Goal: Task Accomplishment & Management: Use online tool/utility

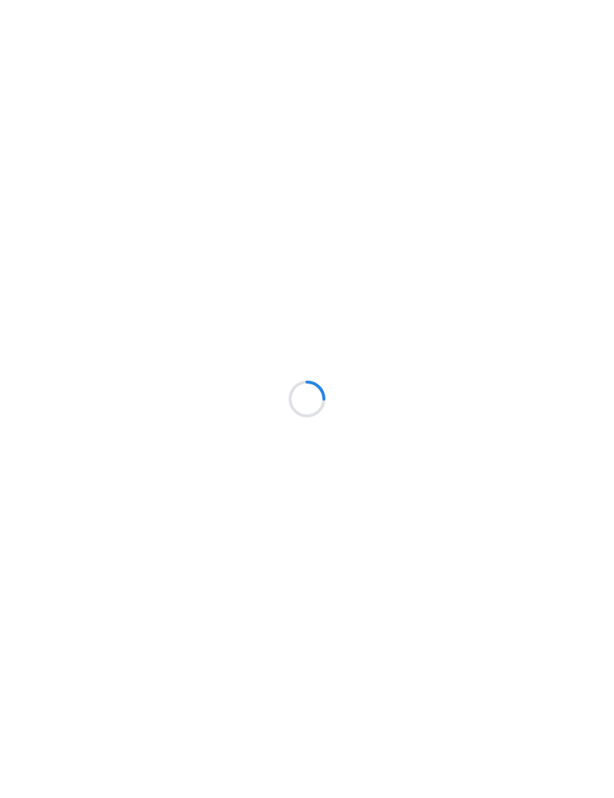
scroll to position [1, 0]
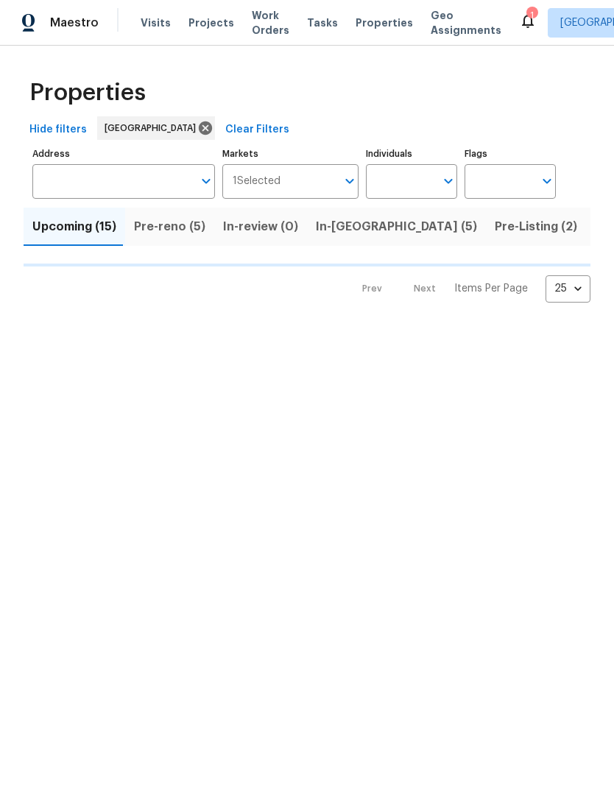
click at [165, 232] on span "Pre-reno (5)" at bounding box center [169, 227] width 71 height 21
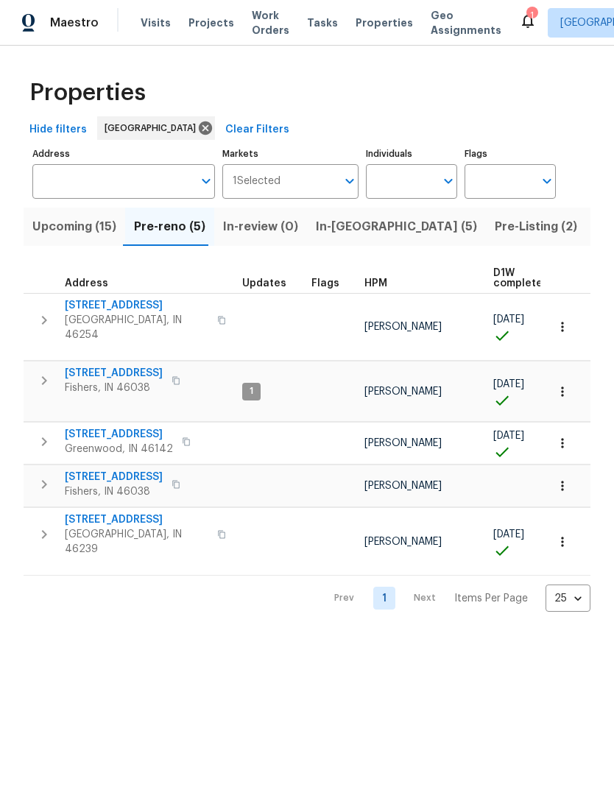
click at [338, 227] on span "In-reno (5)" at bounding box center [396, 227] width 161 height 21
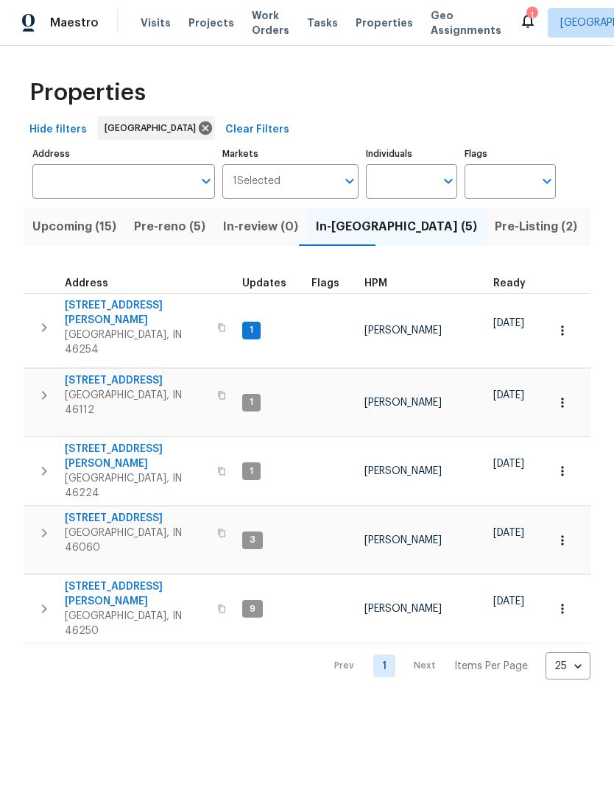
click at [120, 580] on span "9177 Budd Run Dr" at bounding box center [137, 594] width 144 height 29
click at [77, 512] on span "11837 Wapiti Way" at bounding box center [137, 519] width 144 height 15
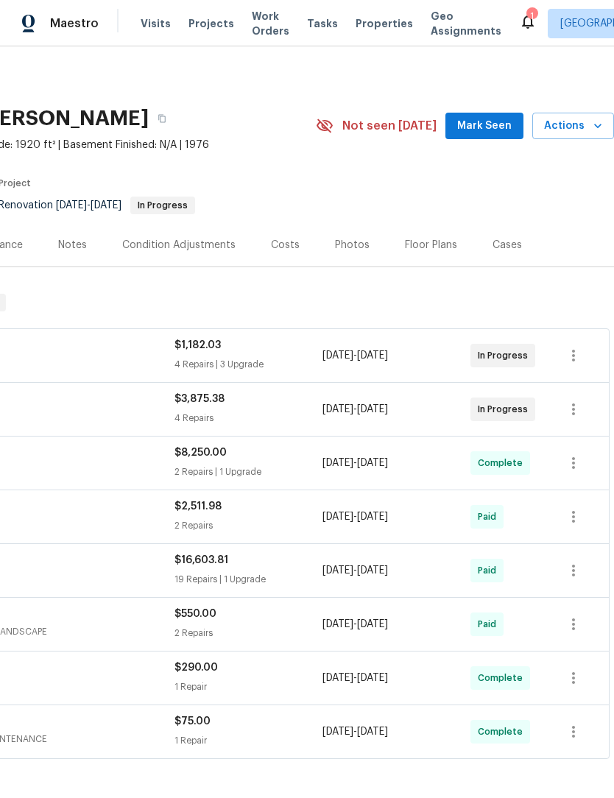
scroll to position [0, 218]
click at [569, 354] on icon "button" at bounding box center [574, 356] width 18 height 18
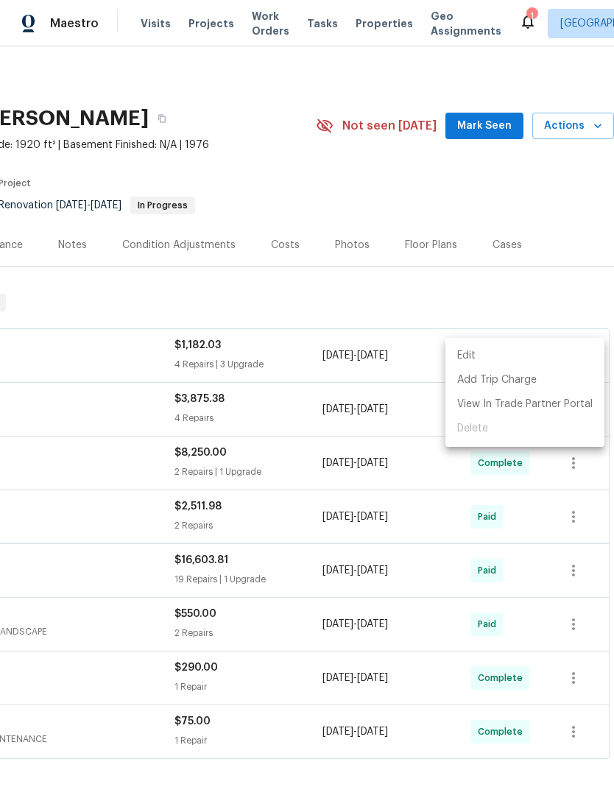
click at [529, 347] on li "Edit" at bounding box center [524, 356] width 159 height 24
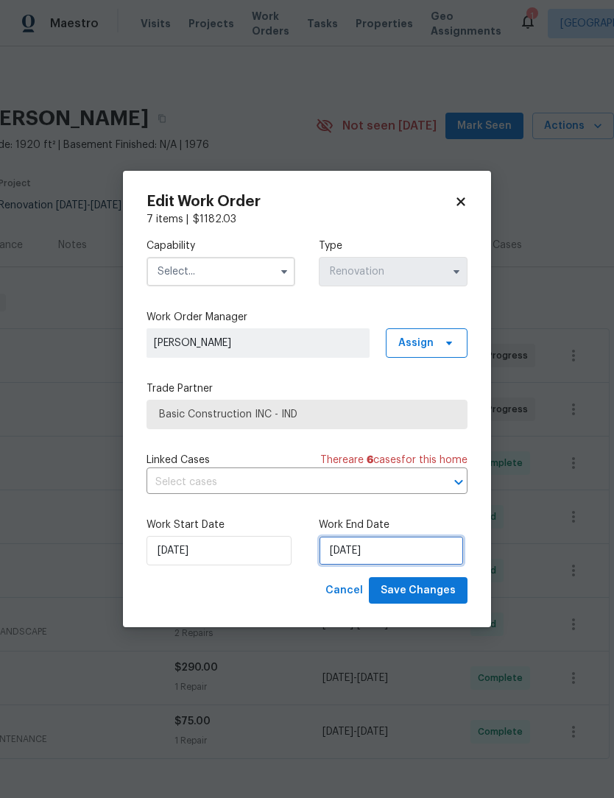
click at [390, 542] on input "8/19/2025" at bounding box center [391, 550] width 145 height 29
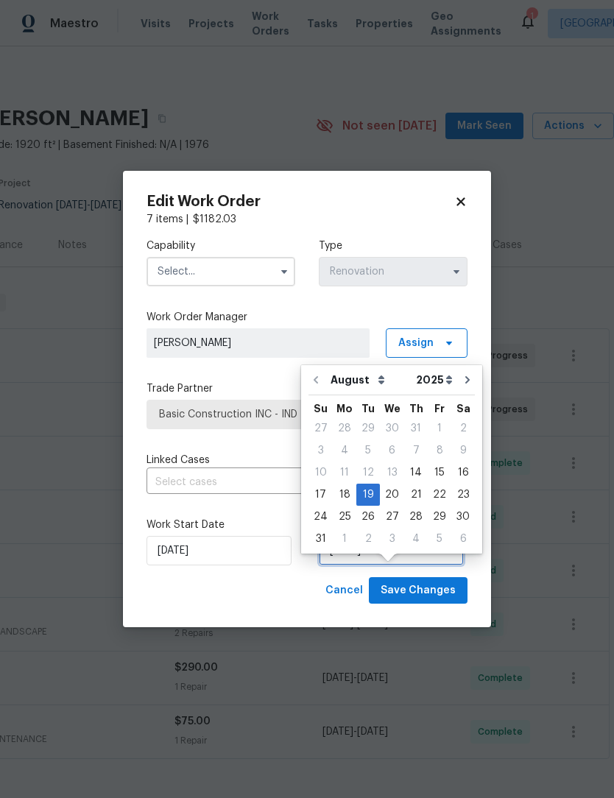
scroll to position [27, 0]
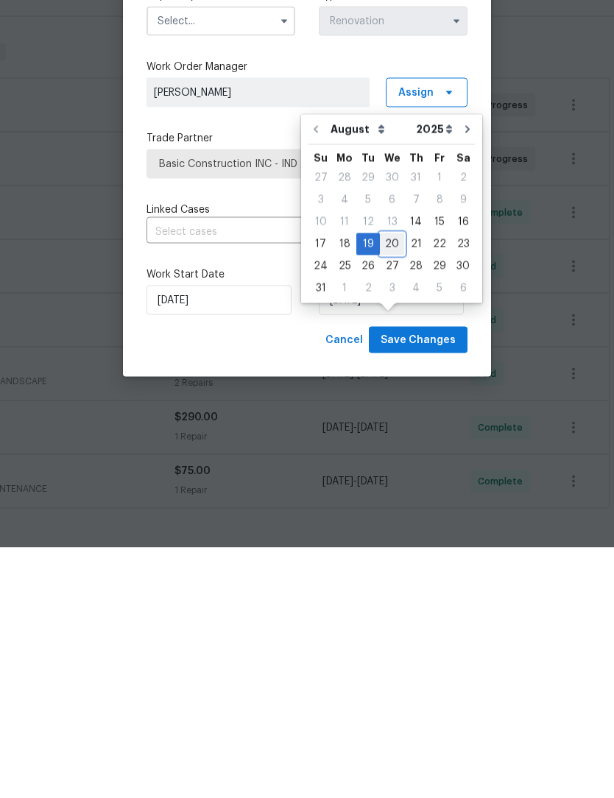
click at [384, 484] on div "20" at bounding box center [392, 494] width 24 height 21
type input "8/20/2025"
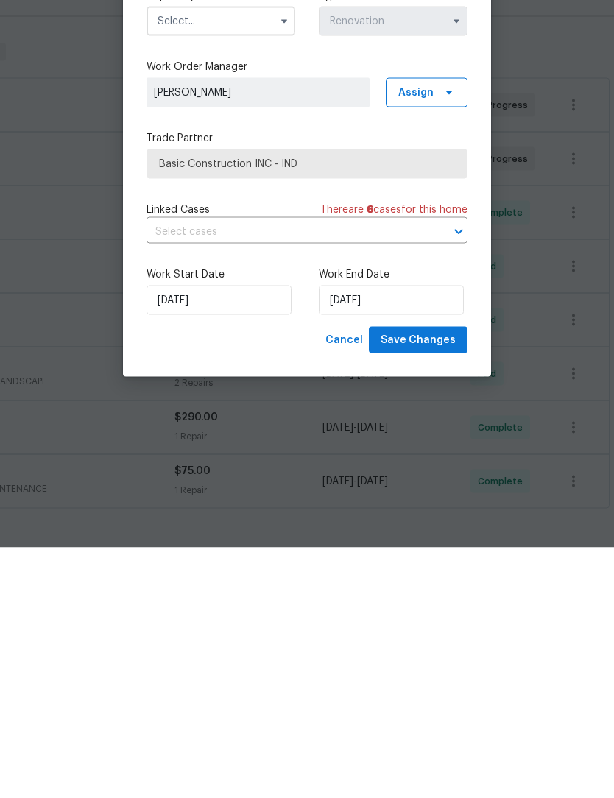
scroll to position [49, 0]
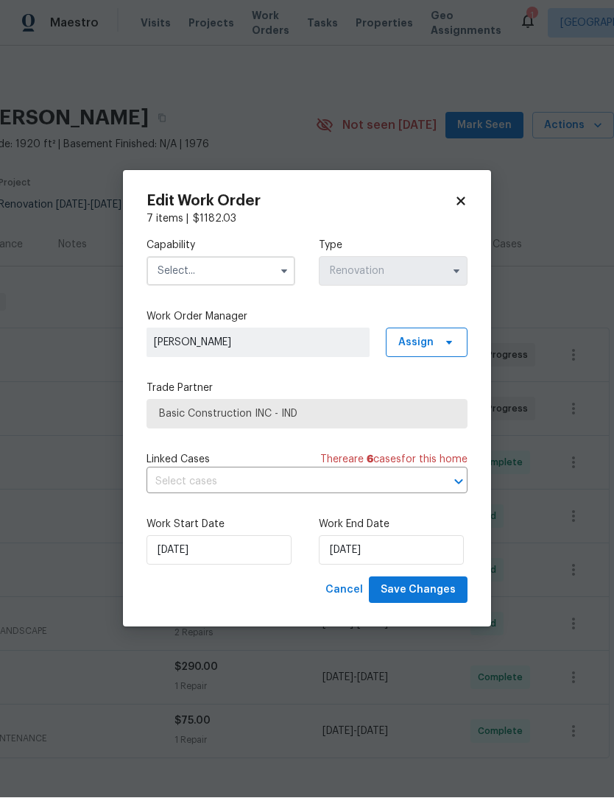
click at [230, 272] on input "text" at bounding box center [220, 271] width 149 height 29
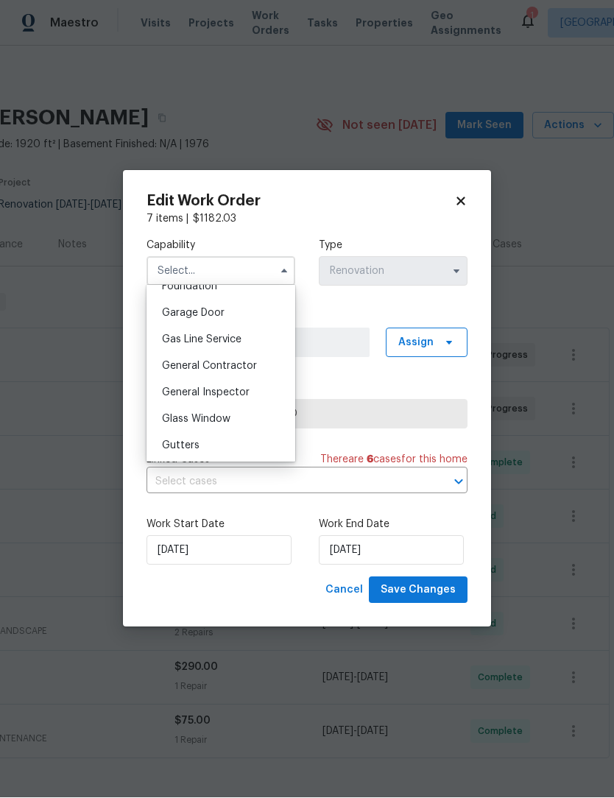
scroll to position [662, 0]
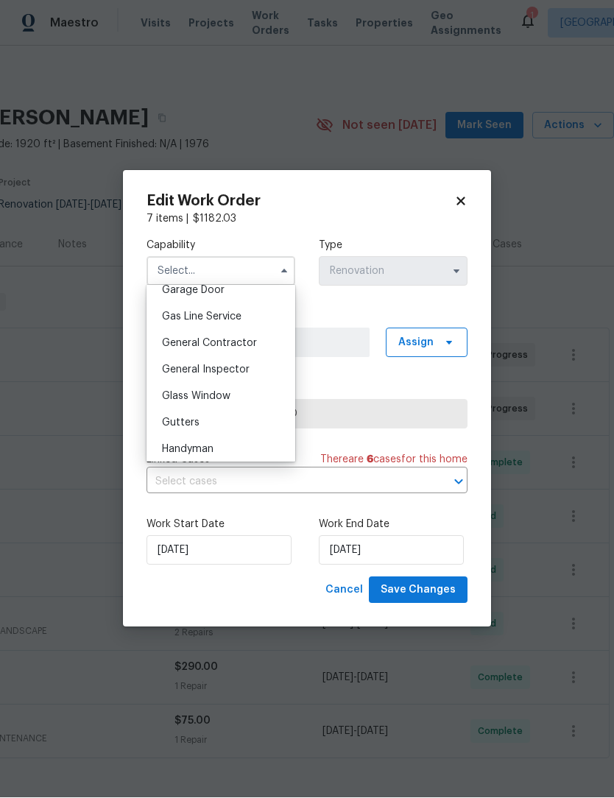
click at [243, 345] on span "General Contractor" at bounding box center [209, 344] width 95 height 10
type input "General Contractor"
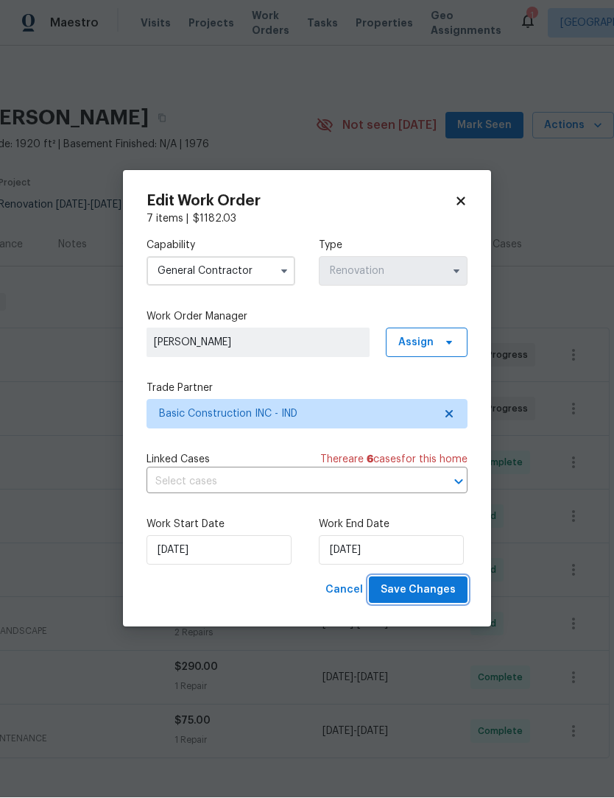
click at [445, 588] on span "Save Changes" at bounding box center [418, 590] width 75 height 18
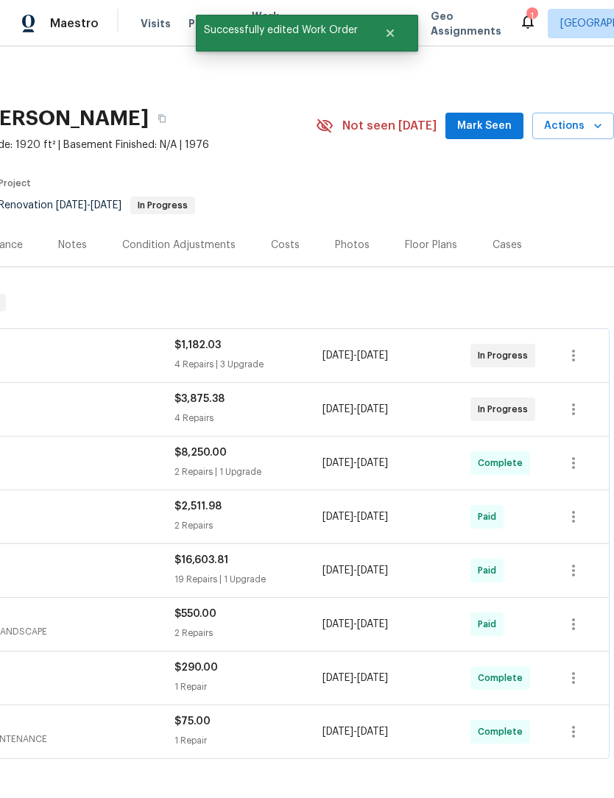
scroll to position [0, 0]
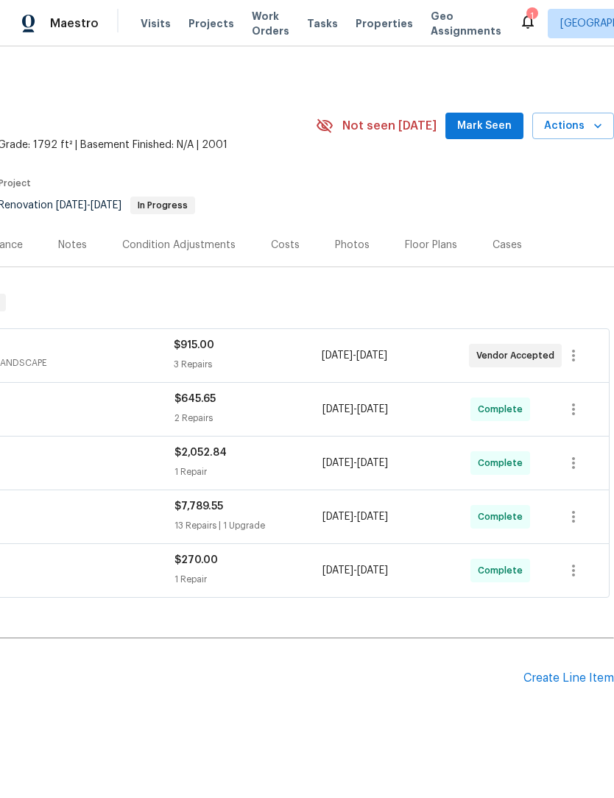
scroll to position [0, 218]
click at [568, 354] on icon "button" at bounding box center [574, 356] width 18 height 18
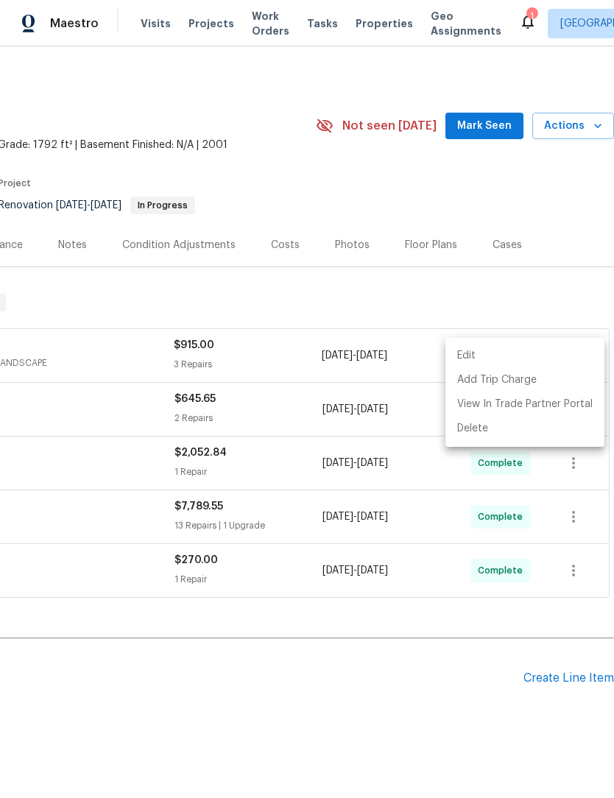
click at [506, 350] on li "Edit" at bounding box center [524, 356] width 159 height 24
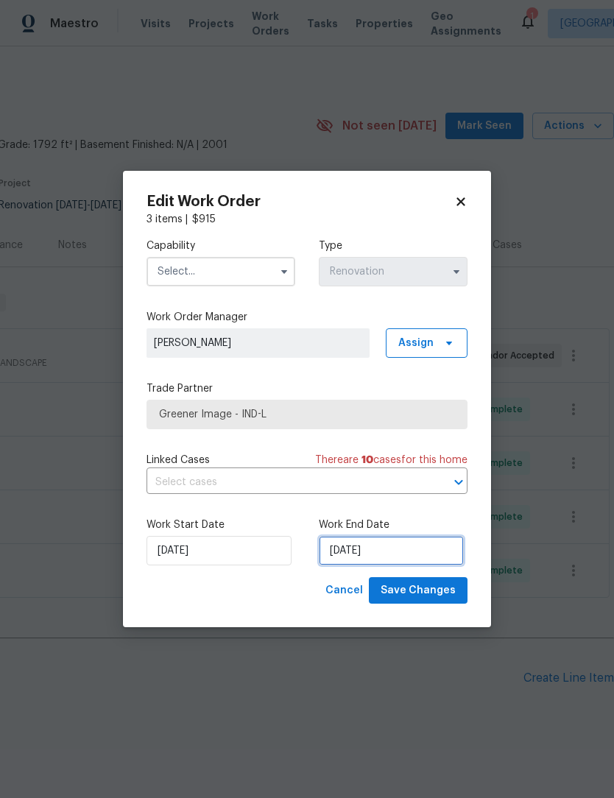
click at [394, 545] on input "[DATE]" at bounding box center [391, 550] width 145 height 29
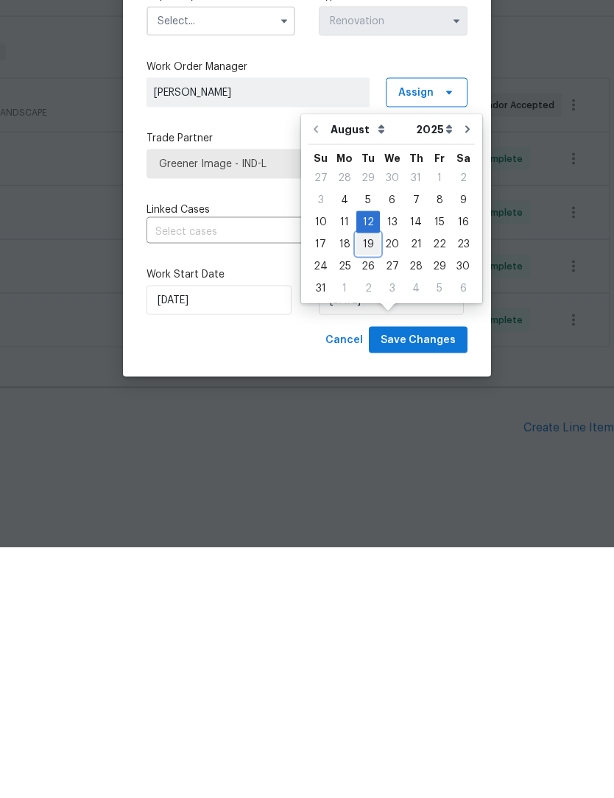
click at [368, 484] on div "19" at bounding box center [368, 494] width 24 height 21
type input "8/19/2025"
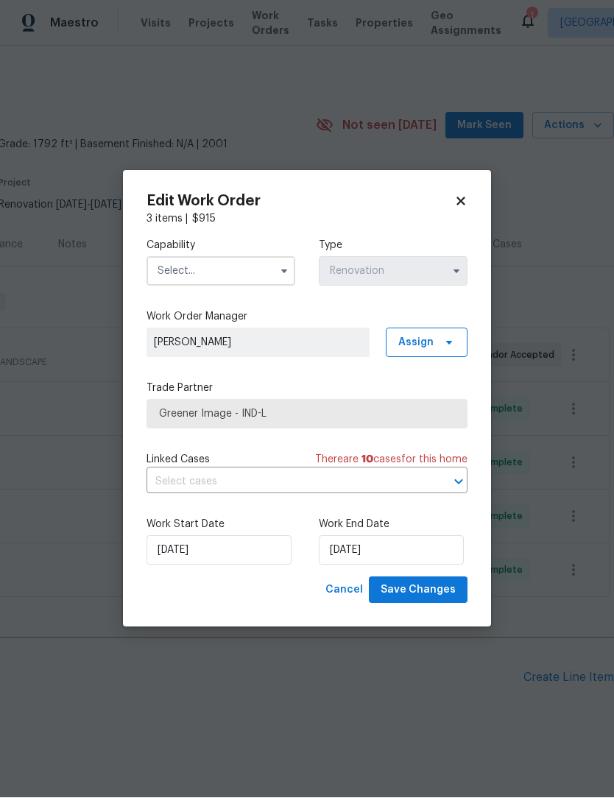
click at [217, 261] on input "text" at bounding box center [220, 271] width 149 height 29
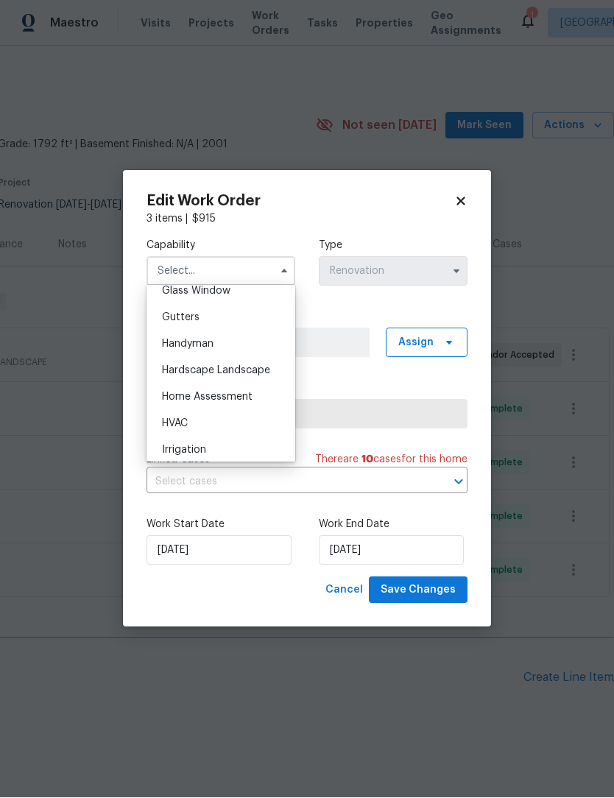
scroll to position [768, 0]
click at [247, 371] on span "Hardscape Landscape" at bounding box center [216, 370] width 108 height 10
type input "Hardscape Landscape"
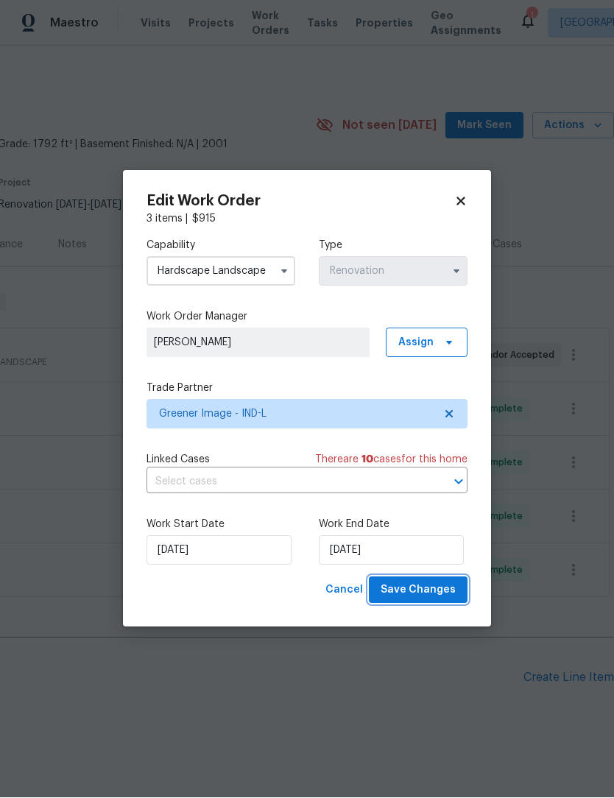
click at [417, 590] on span "Save Changes" at bounding box center [418, 590] width 75 height 18
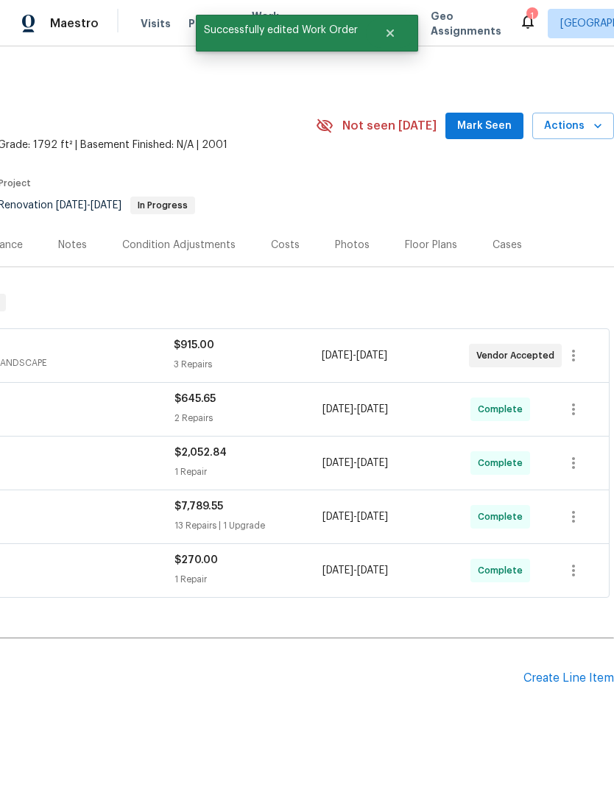
scroll to position [0, 0]
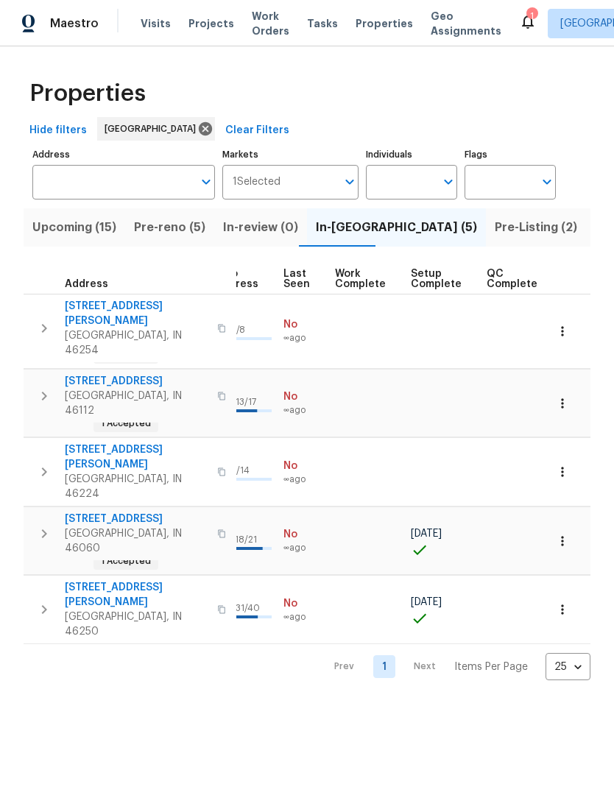
scroll to position [0, 687]
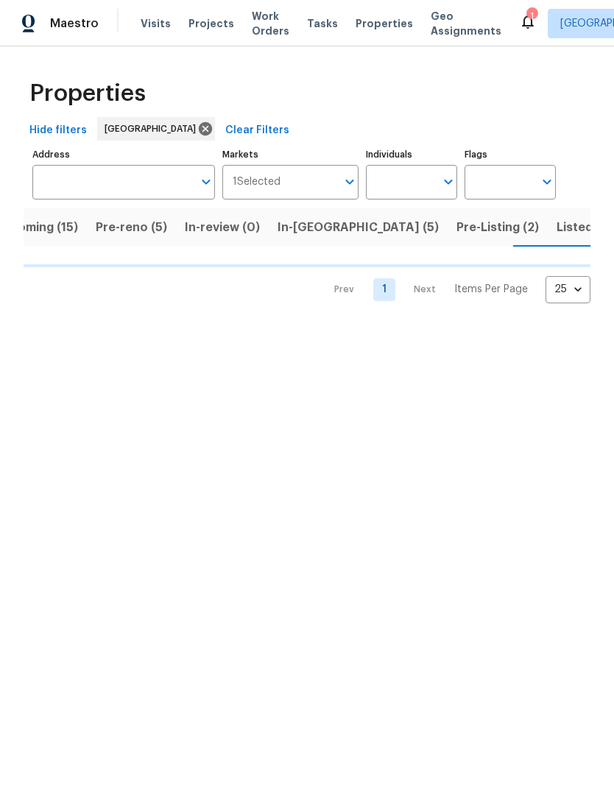
scroll to position [0, 39]
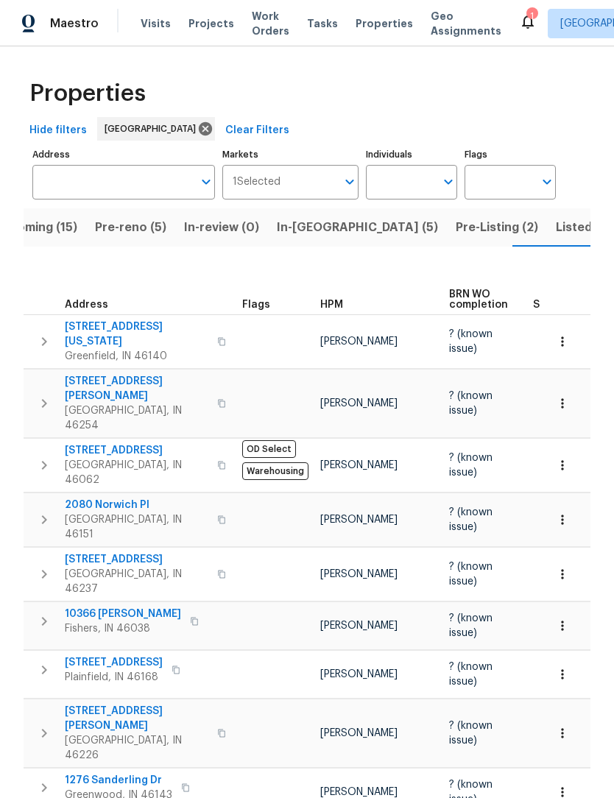
click at [456, 223] on span "Pre-Listing (2)" at bounding box center [497, 227] width 82 height 21
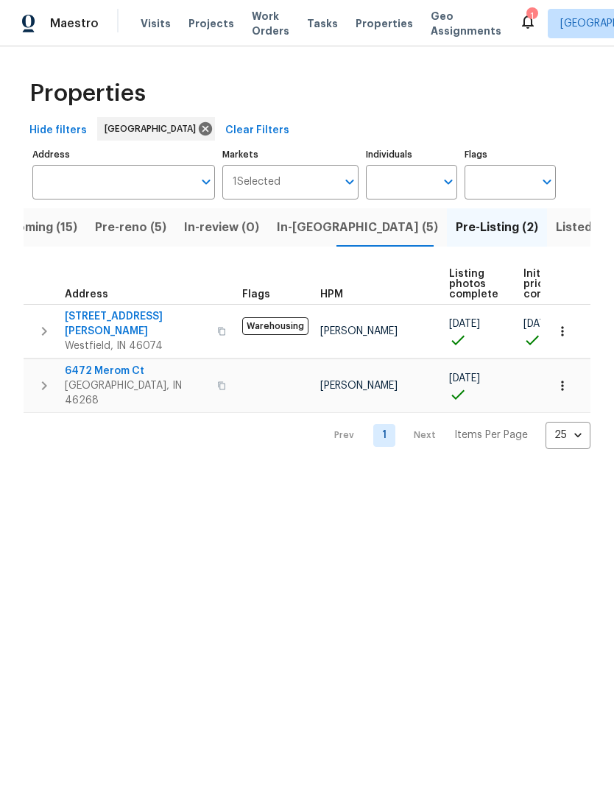
click at [135, 233] on span "Pre-reno (5)" at bounding box center [130, 227] width 71 height 21
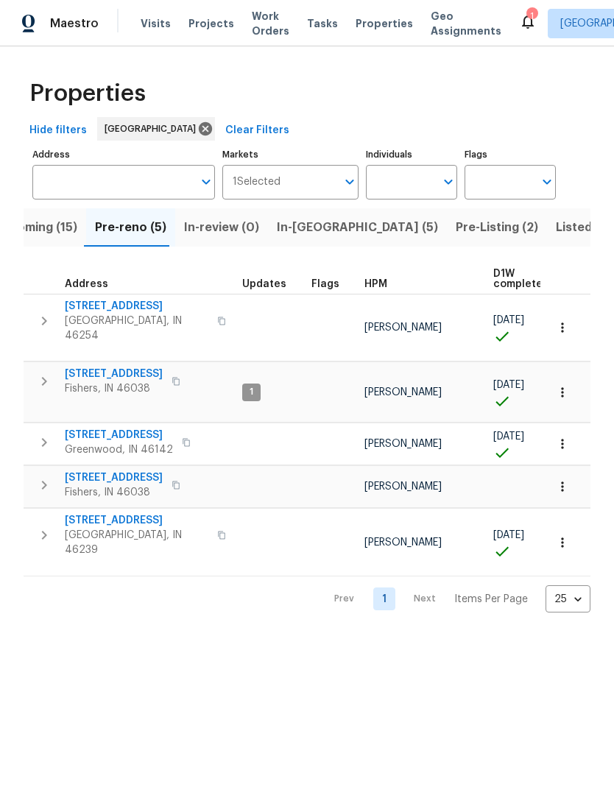
click at [53, 236] on span "Upcoming (15)" at bounding box center [35, 227] width 84 height 21
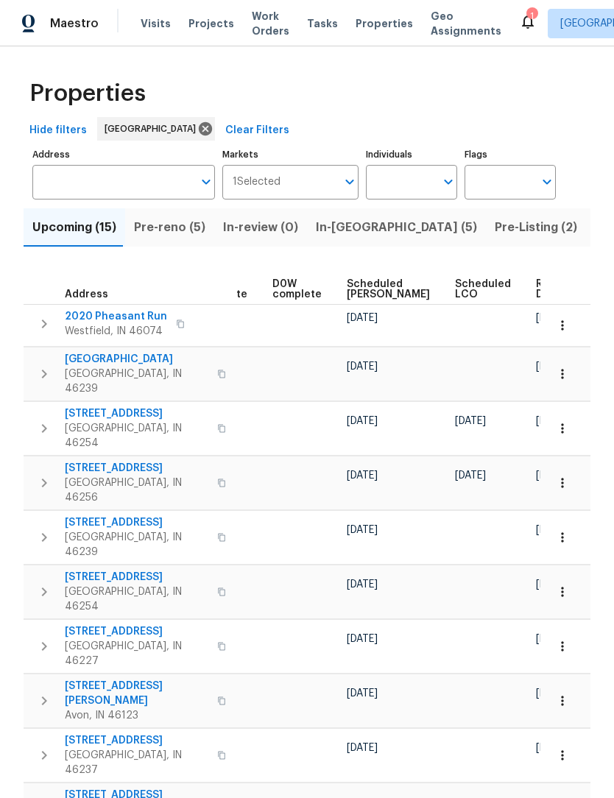
scroll to position [0, 370]
click at [537, 289] on span "Ready Date" at bounding box center [553, 289] width 32 height 21
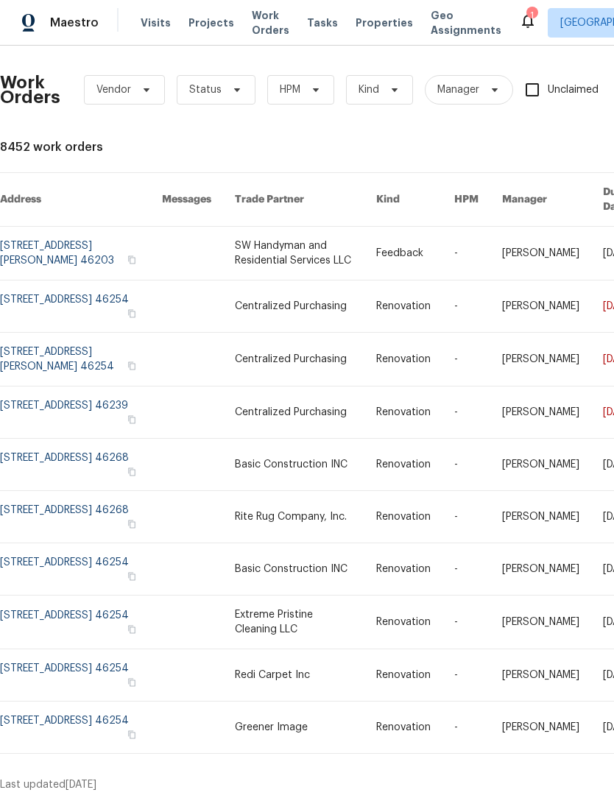
scroll to position [1, 0]
